Goal: Check status: Check status

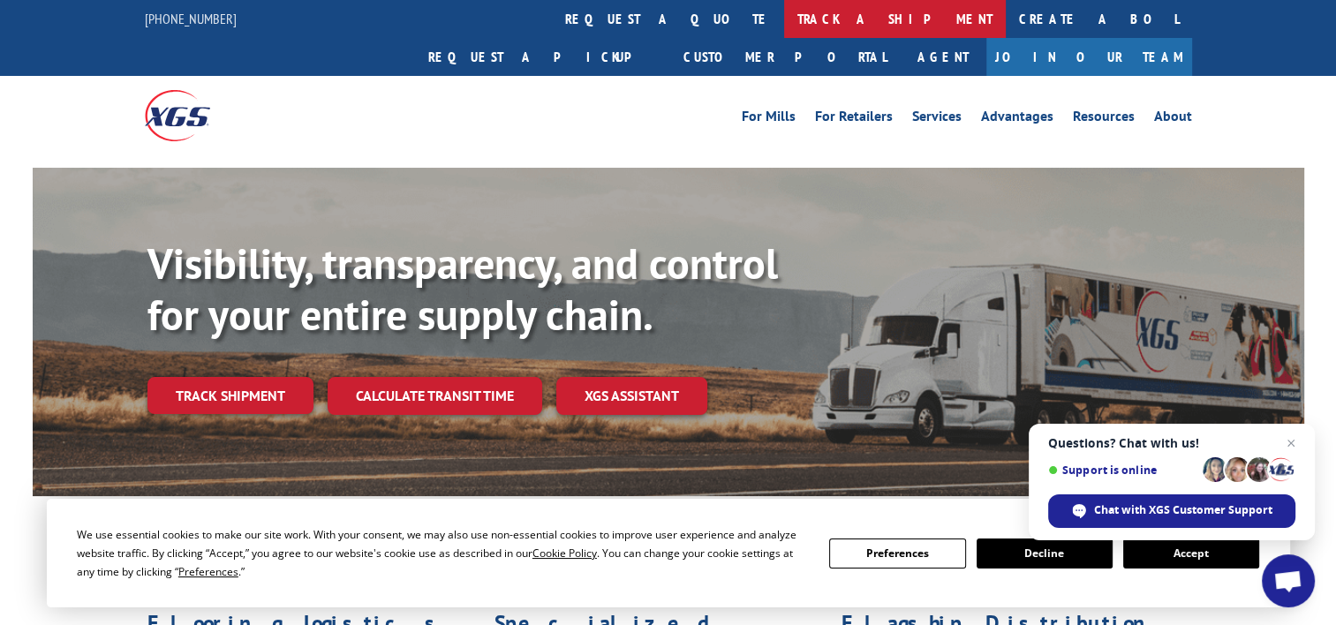
click at [784, 26] on link "track a shipment" at bounding box center [895, 19] width 222 height 38
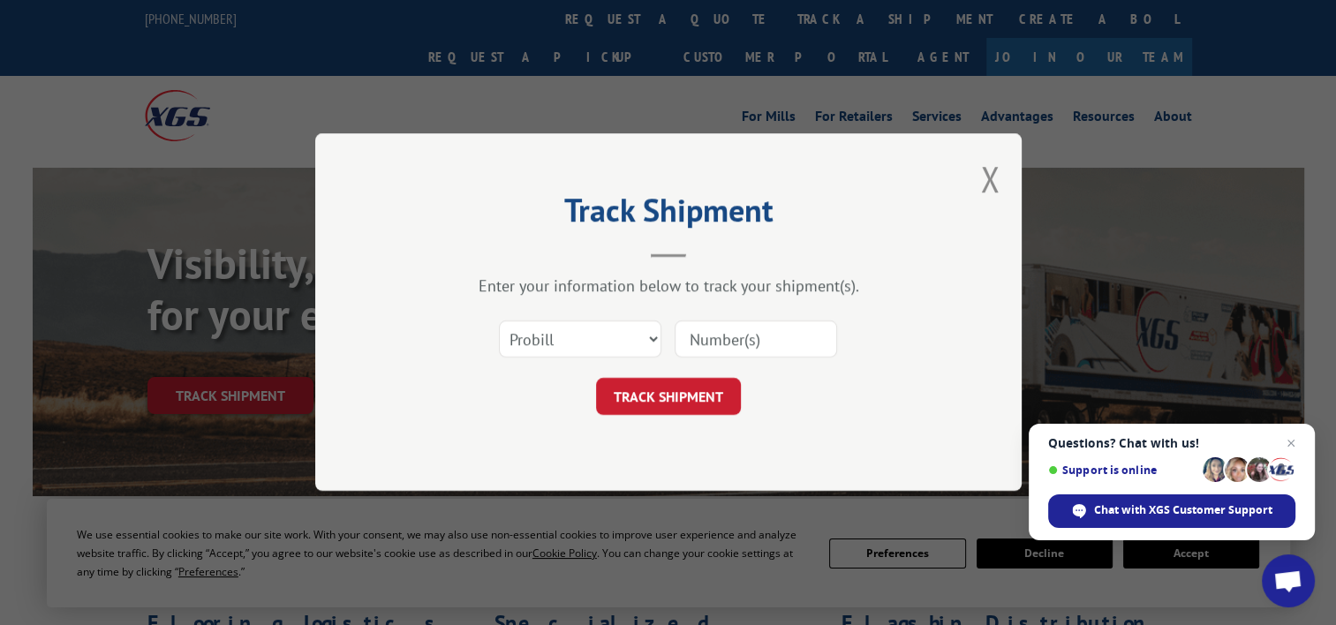
click at [769, 330] on input at bounding box center [756, 340] width 163 height 37
paste input "Q25067108"
type input "Q25067108"
click at [685, 399] on button "TRACK SHIPMENT" at bounding box center [668, 397] width 145 height 37
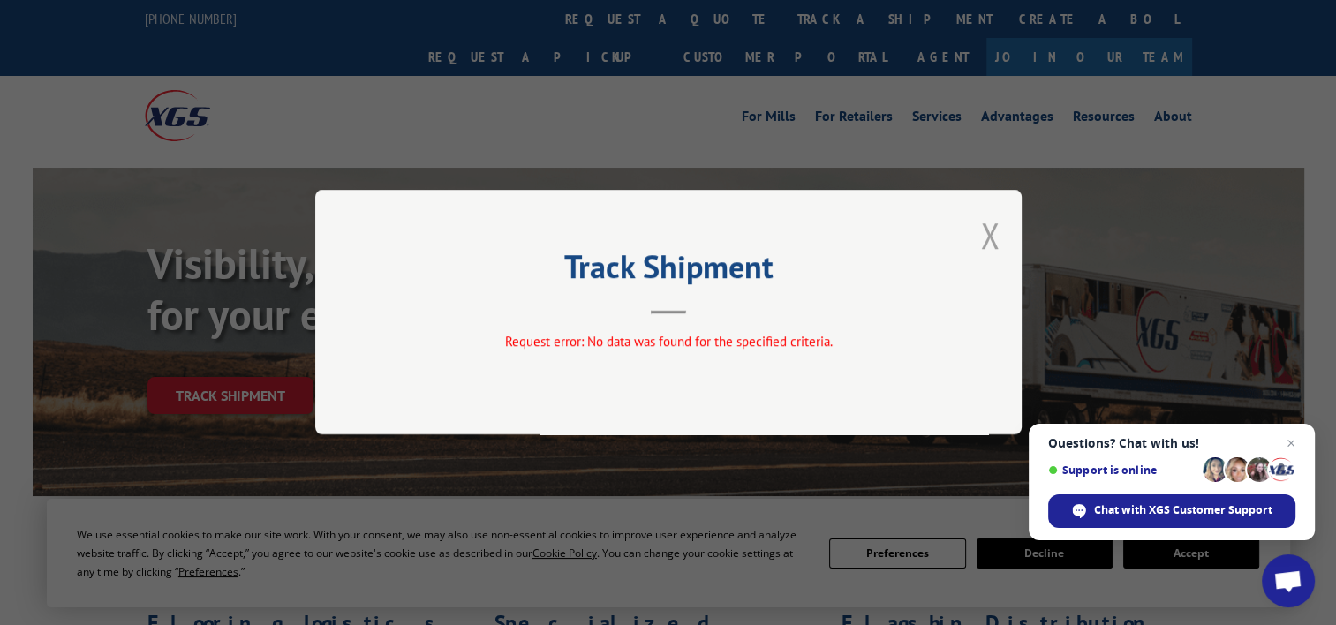
click at [995, 235] on button "Close modal" at bounding box center [989, 235] width 19 height 47
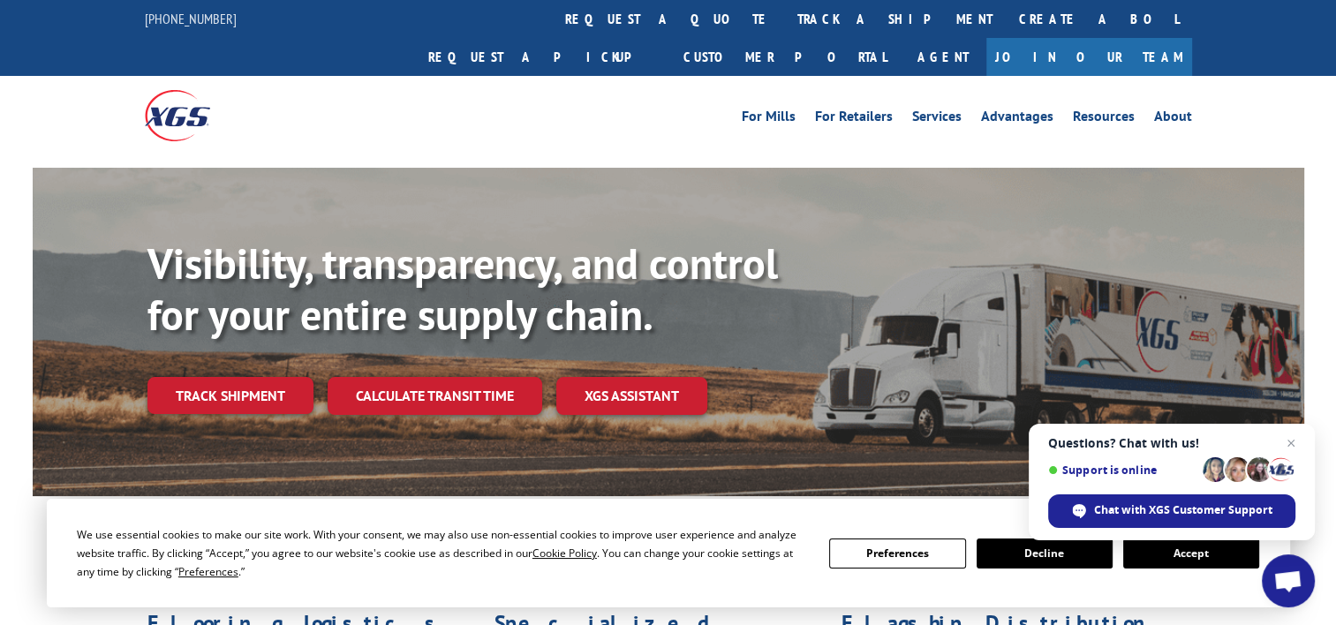
click at [784, 13] on link "track a shipment" at bounding box center [895, 19] width 222 height 38
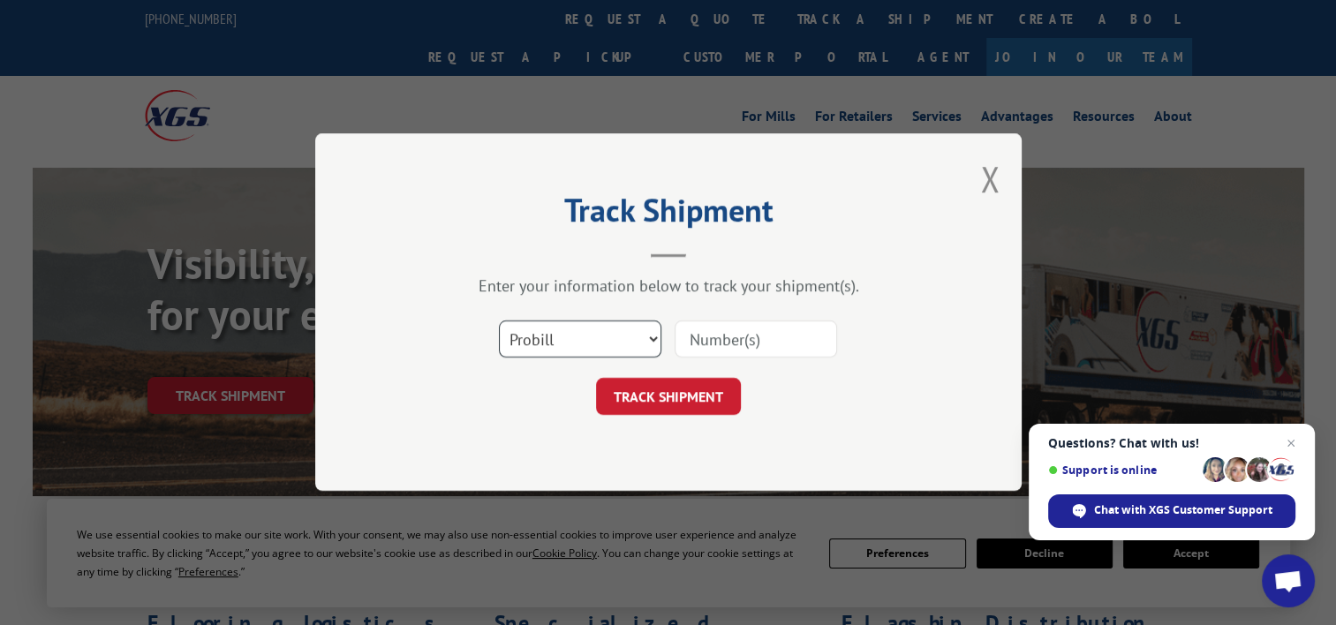
click at [604, 355] on select "Select category... Probill BOL PO" at bounding box center [580, 340] width 163 height 37
click at [499, 322] on select "Select category... Probill BOL PO" at bounding box center [580, 340] width 163 height 37
click at [609, 340] on select "Select category... Probill BOL PO" at bounding box center [580, 340] width 163 height 37
click at [499, 322] on select "Select category... Probill BOL PO" at bounding box center [580, 340] width 163 height 37
click at [610, 353] on select "Select category... Probill BOL PO" at bounding box center [580, 340] width 163 height 37
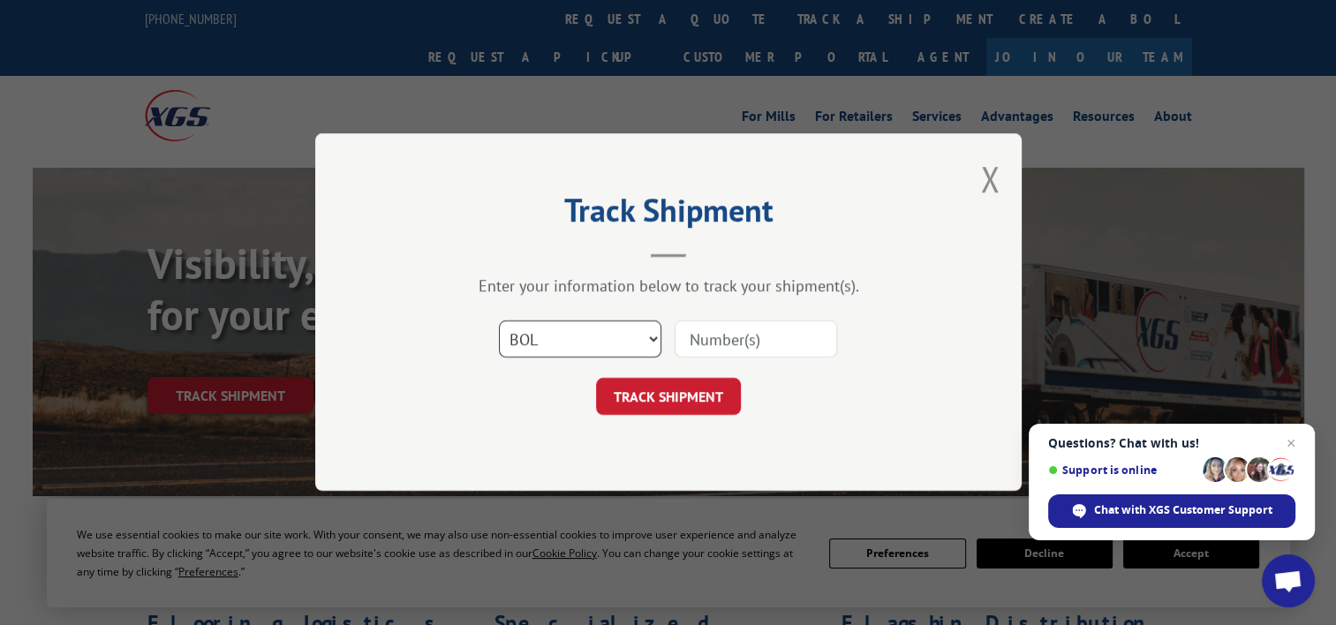
select select "probill"
click at [499, 322] on select "Select category... Probill BOL PO" at bounding box center [580, 340] width 163 height 37
click at [730, 346] on input at bounding box center [756, 340] width 163 height 37
paste input "17410802"
type input "17410802"
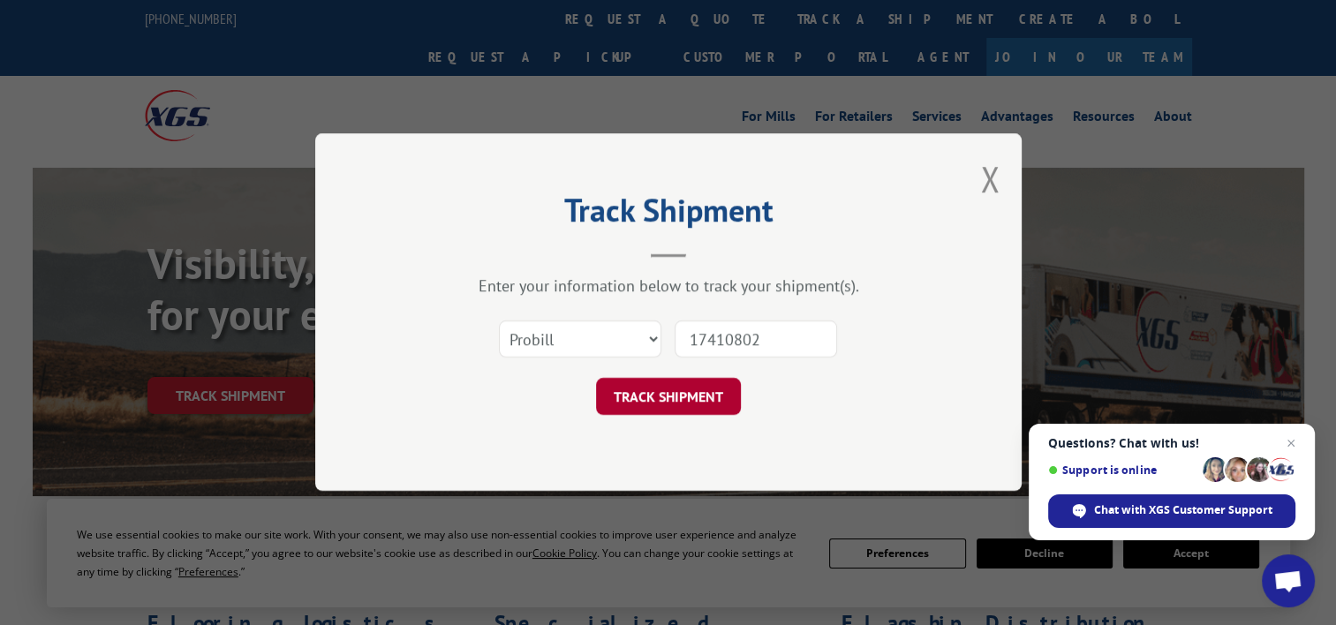
click at [685, 395] on button "TRACK SHIPMENT" at bounding box center [668, 397] width 145 height 37
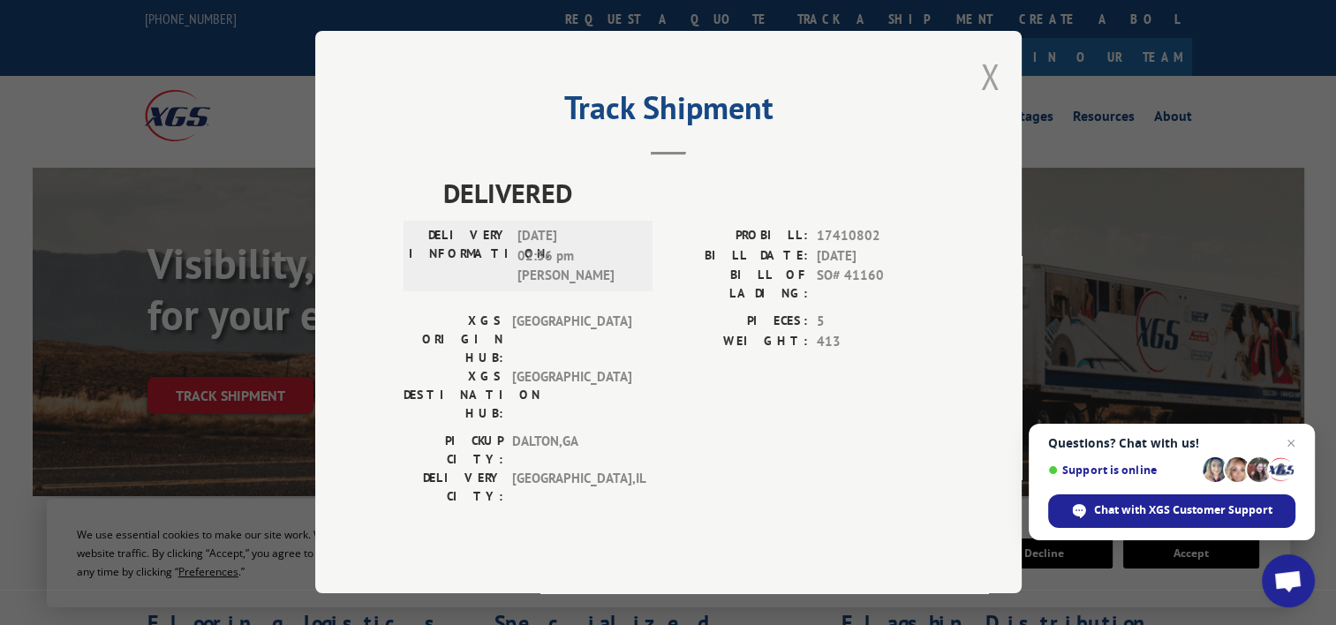
click at [992, 100] on button "Close modal" at bounding box center [989, 76] width 19 height 47
